Goal: Download file/media: Obtain a digital file from the website

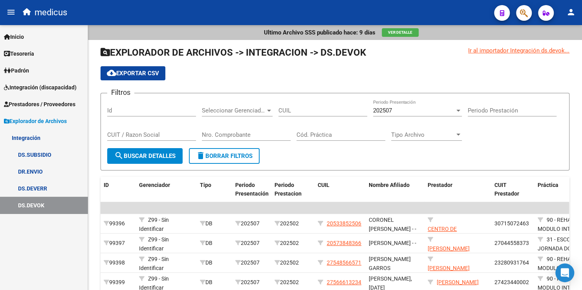
click at [31, 173] on link "DR.ENVIO" at bounding box center [44, 171] width 88 height 17
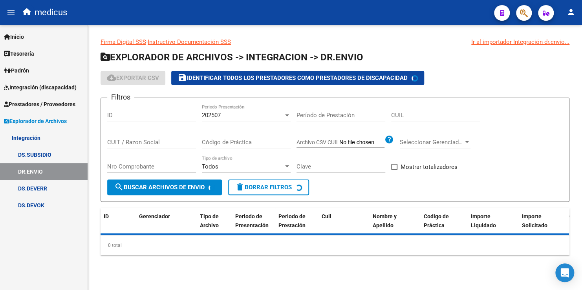
click at [31, 173] on link "DR.ENVIO" at bounding box center [44, 171] width 88 height 17
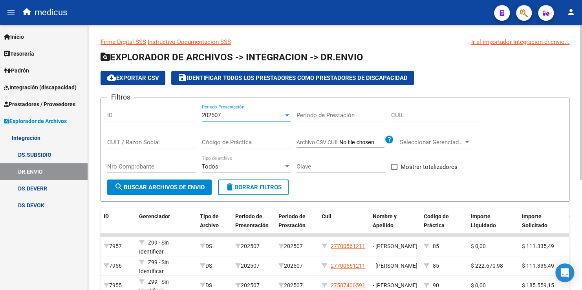
click at [272, 116] on div "202507" at bounding box center [243, 115] width 82 height 7
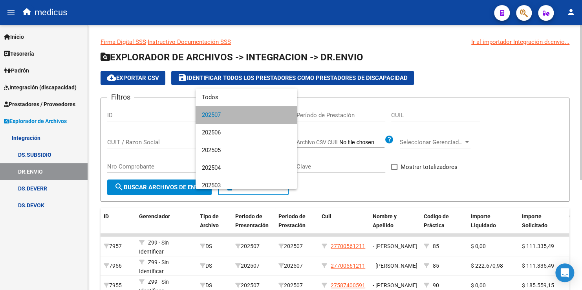
click at [272, 116] on span "202507" at bounding box center [246, 115] width 89 height 18
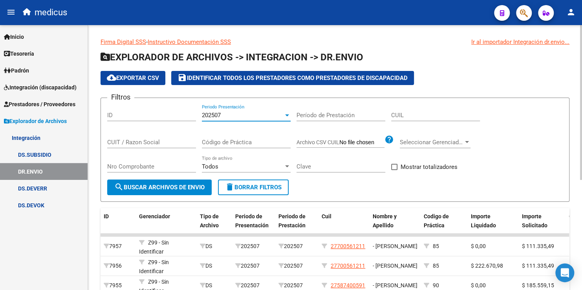
click at [142, 79] on span "cloud_download Exportar CSV" at bounding box center [133, 78] width 52 height 7
click at [33, 154] on link "DS.SUBSIDIO" at bounding box center [44, 154] width 88 height 17
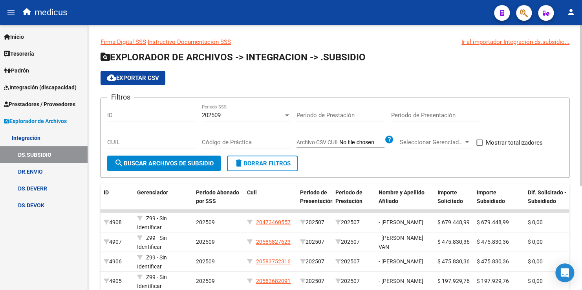
click at [150, 78] on span "cloud_download Exportar CSV" at bounding box center [133, 78] width 52 height 7
click at [352, 144] on input "Archivo CSV CUIL" at bounding box center [361, 142] width 45 height 7
